Goal: Task Accomplishment & Management: Use online tool/utility

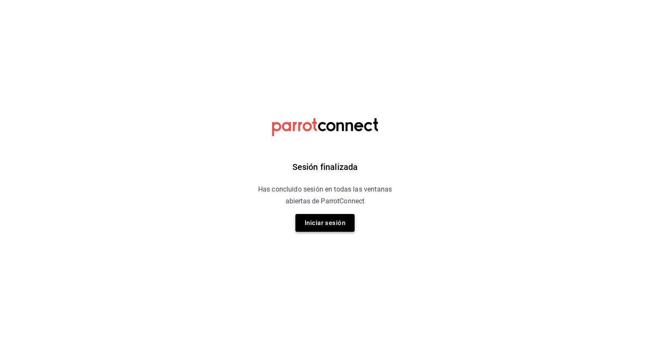
click at [324, 224] on button "Iniciar sesión" at bounding box center [324, 223] width 59 height 18
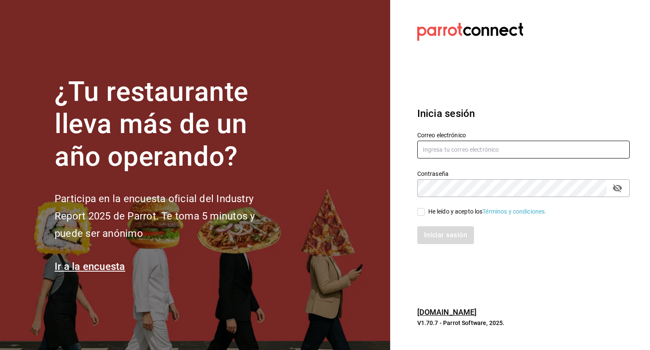
type input "carlos.bautista@grupocosteno.com"
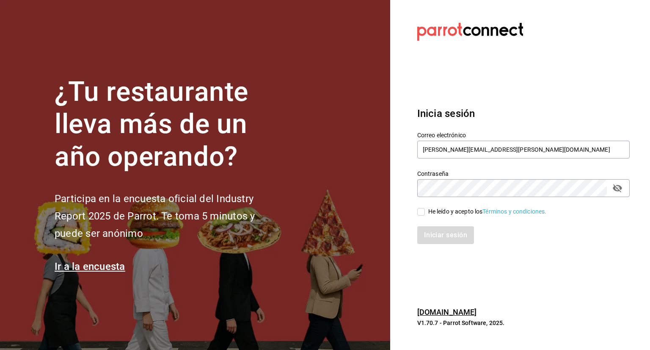
click at [424, 213] on input "He leído y acepto los Términos y condiciones." at bounding box center [421, 212] width 8 height 8
checkbox input "true"
click at [445, 230] on button "Iniciar sesión" at bounding box center [446, 235] width 58 height 18
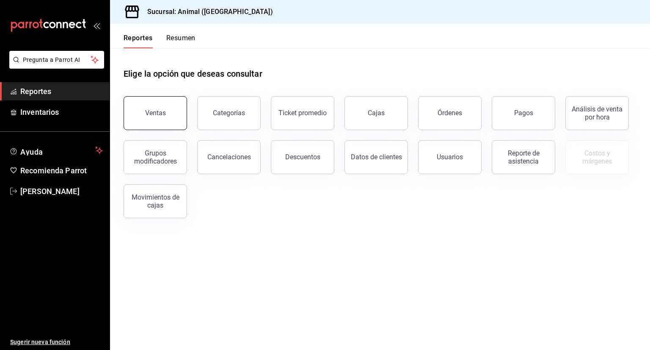
click at [171, 112] on button "Ventas" at bounding box center [156, 113] width 64 height 34
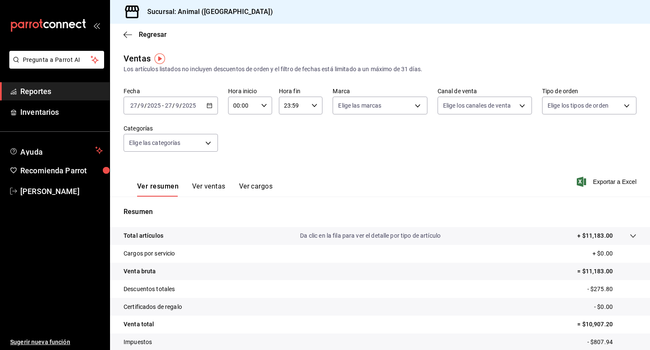
click at [208, 104] on icon "button" at bounding box center [210, 105] width 6 height 6
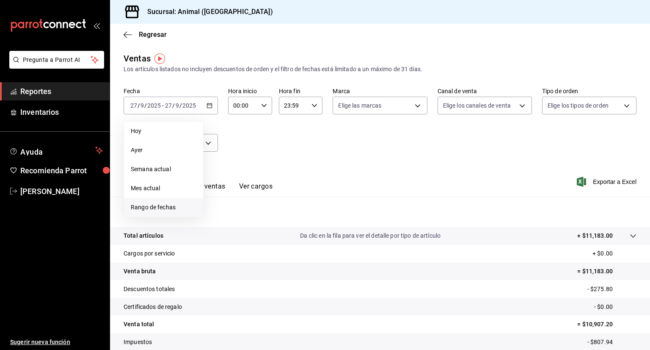
click at [160, 209] on span "Rango de fechas" at bounding box center [164, 207] width 66 height 9
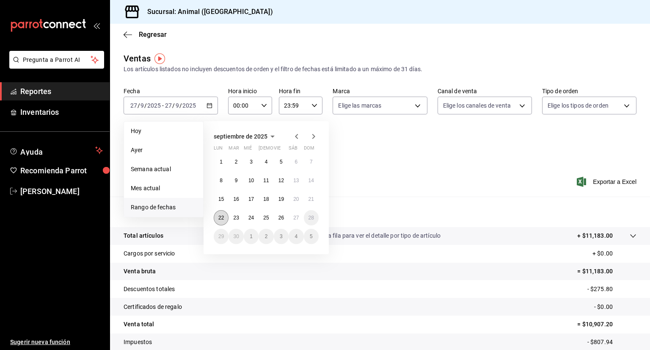
click at [224, 215] on abbr "22" at bounding box center [221, 218] width 6 height 6
click at [296, 219] on abbr "27" at bounding box center [296, 218] width 6 height 6
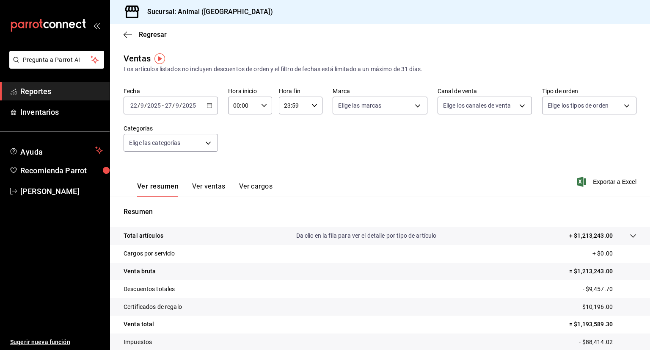
click at [261, 106] on icon "button" at bounding box center [264, 105] width 6 height 6
click at [239, 168] on span "05" at bounding box center [238, 171] width 8 height 7
type input "05:00"
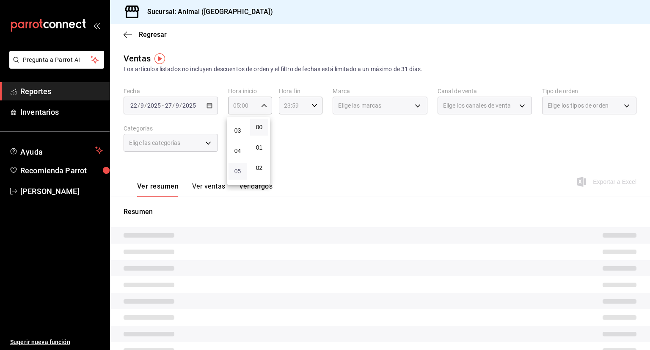
click at [239, 168] on span "05" at bounding box center [238, 171] width 8 height 7
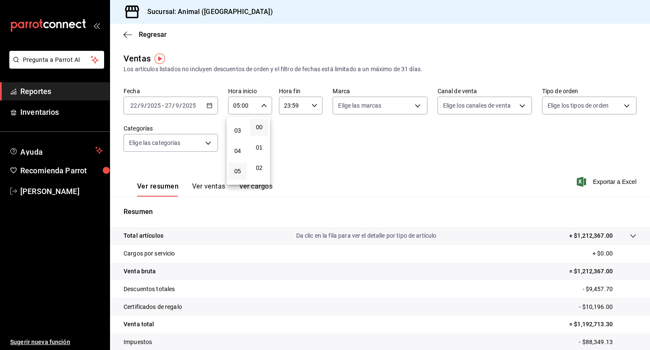
click at [312, 109] on div at bounding box center [325, 175] width 650 height 350
click at [312, 106] on \(Stroke\) "button" at bounding box center [314, 105] width 5 height 3
click at [308, 121] on button "00" at bounding box center [309, 127] width 18 height 17
click at [284, 174] on button "05" at bounding box center [288, 179] width 18 height 17
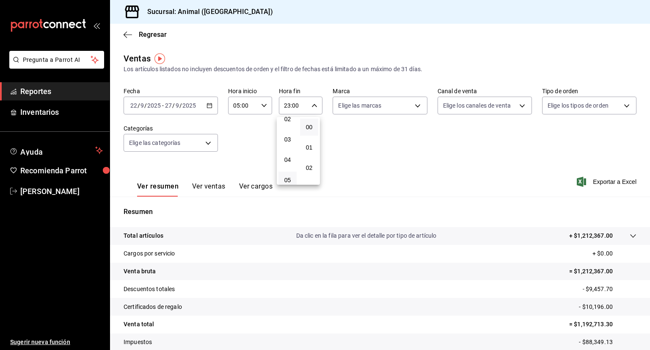
type input "05:00"
click at [506, 170] on div at bounding box center [325, 175] width 650 height 350
click at [593, 181] on span "Exportar a Excel" at bounding box center [608, 182] width 58 height 10
